Goal: Transaction & Acquisition: Purchase product/service

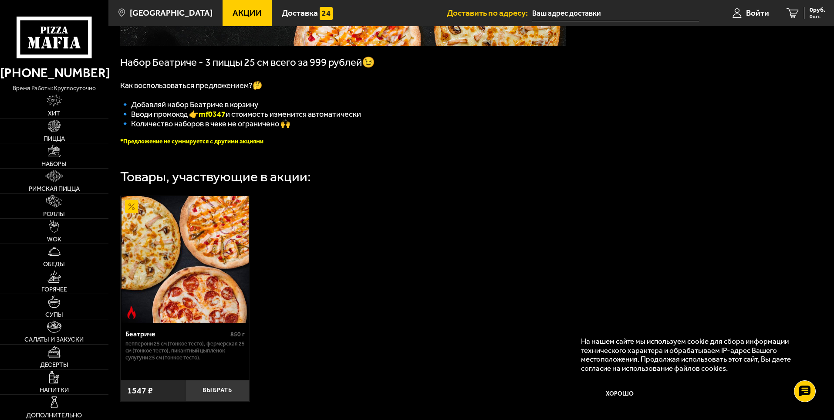
scroll to position [218, 0]
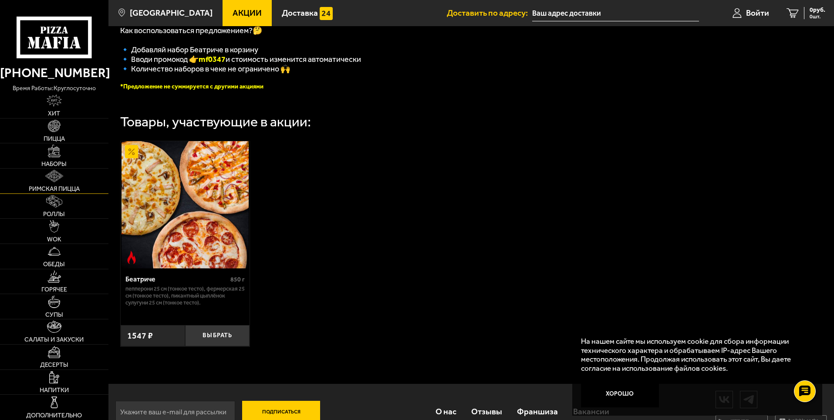
click at [65, 174] on link "Римская пицца" at bounding box center [54, 181] width 108 height 25
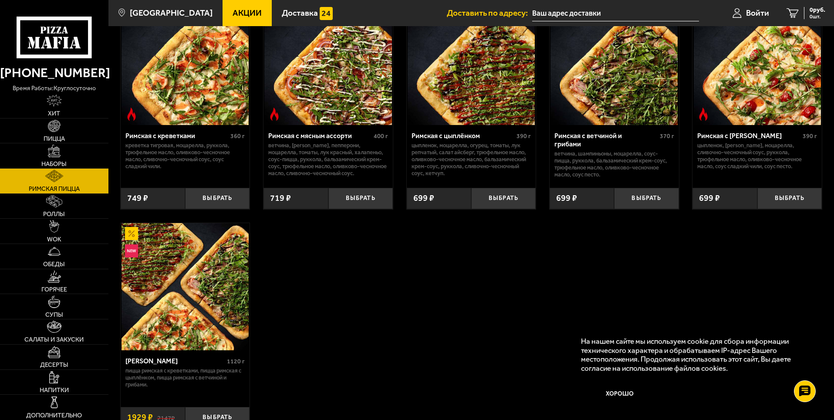
scroll to position [131, 0]
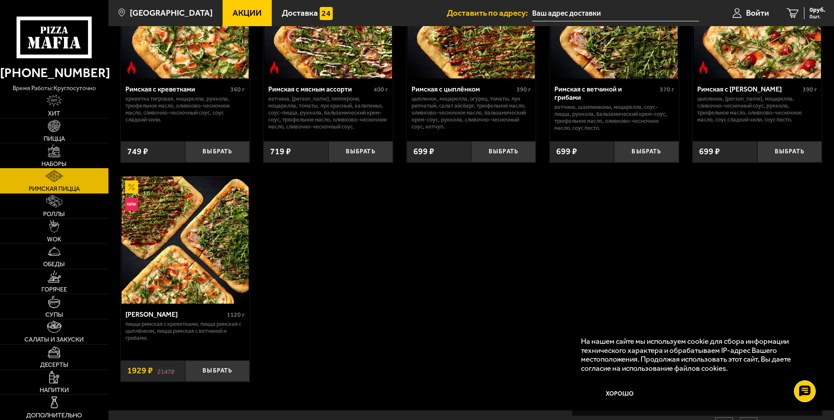
click at [52, 159] on link "Наборы" at bounding box center [54, 155] width 108 height 25
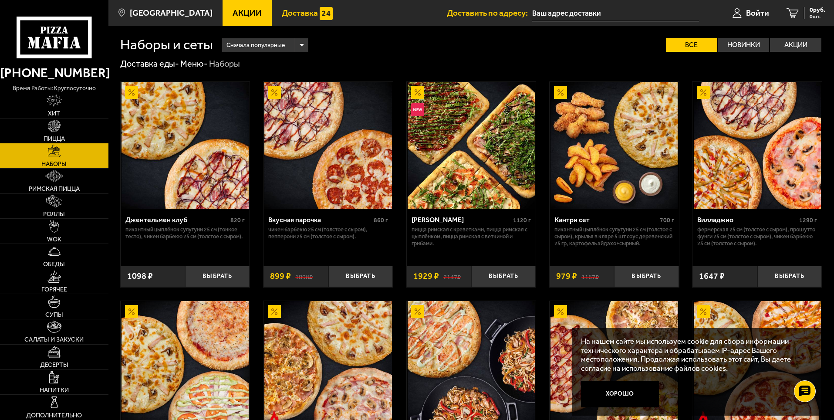
click at [287, 13] on span "Доставка" at bounding box center [300, 13] width 36 height 8
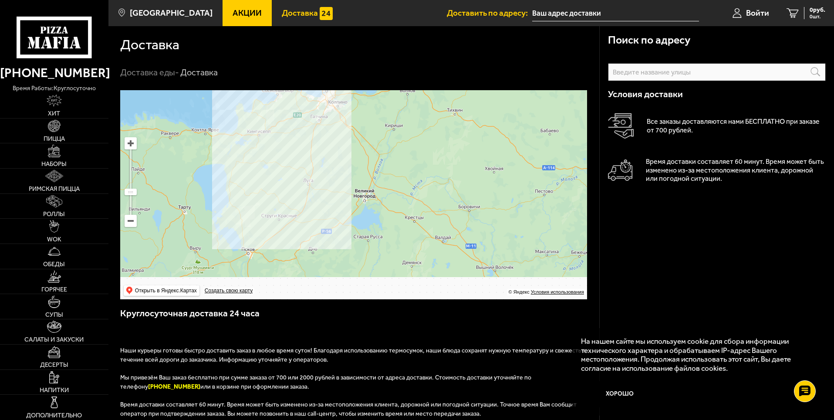
drag, startPoint x: 371, startPoint y: 253, endPoint x: 348, endPoint y: 127, distance: 128.0
click at [348, 127] on ymaps at bounding box center [353, 194] width 467 height 209
